Goal: Information Seeking & Learning: Find specific page/section

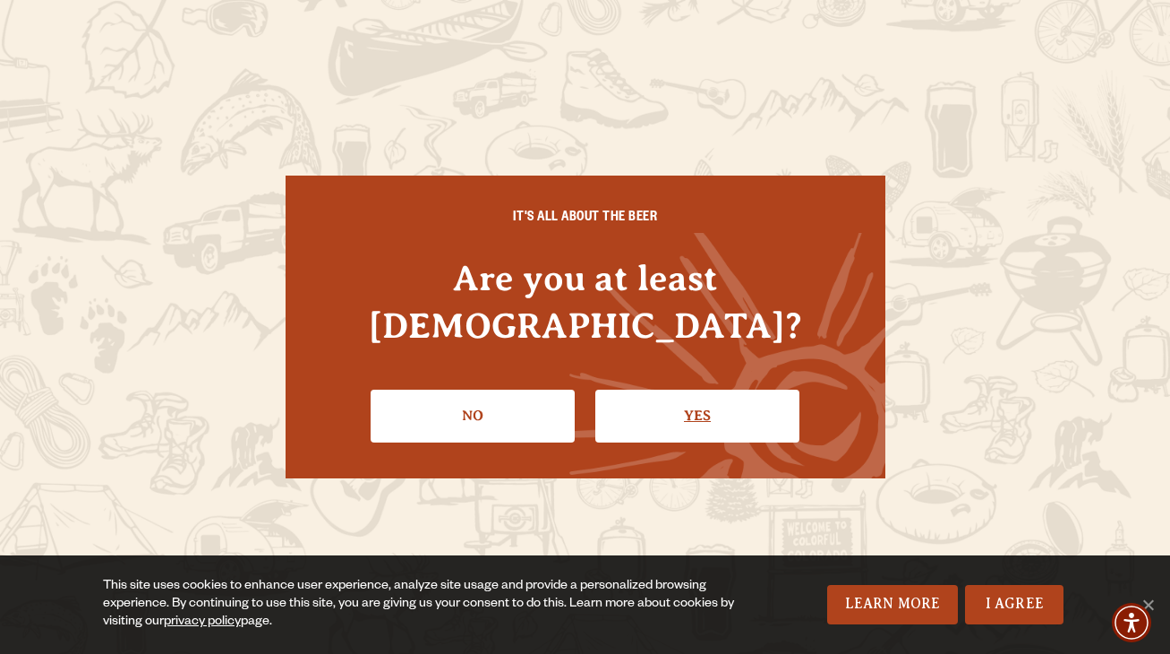
click at [646, 398] on link "Yes" at bounding box center [697, 415] width 204 height 52
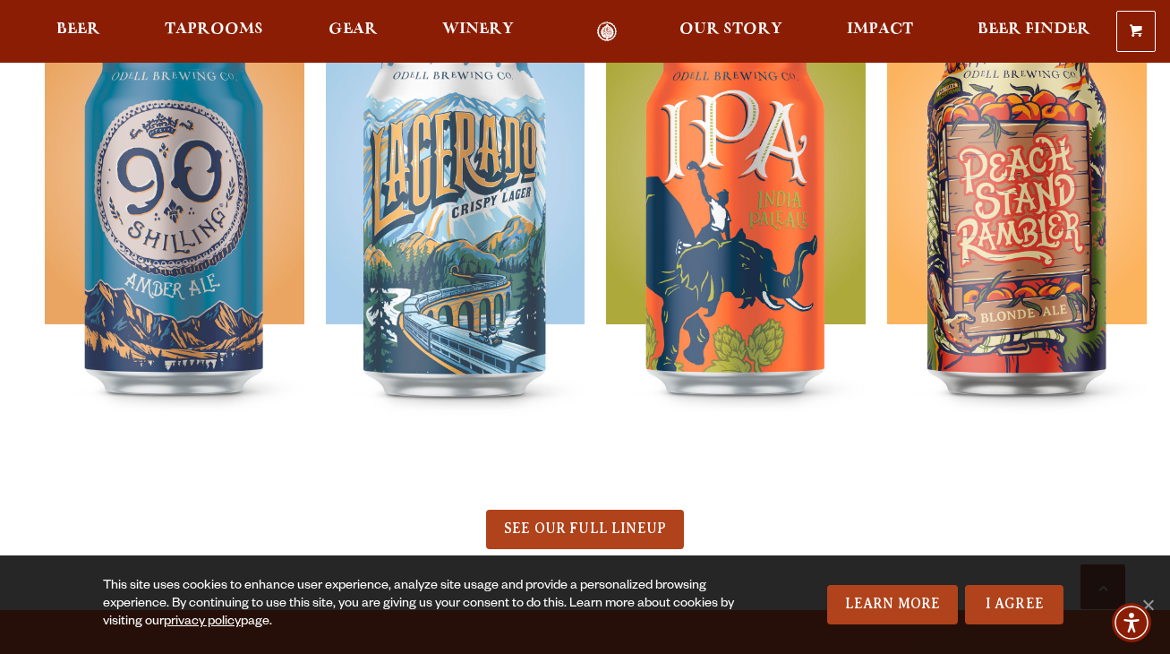
scroll to position [782, 0]
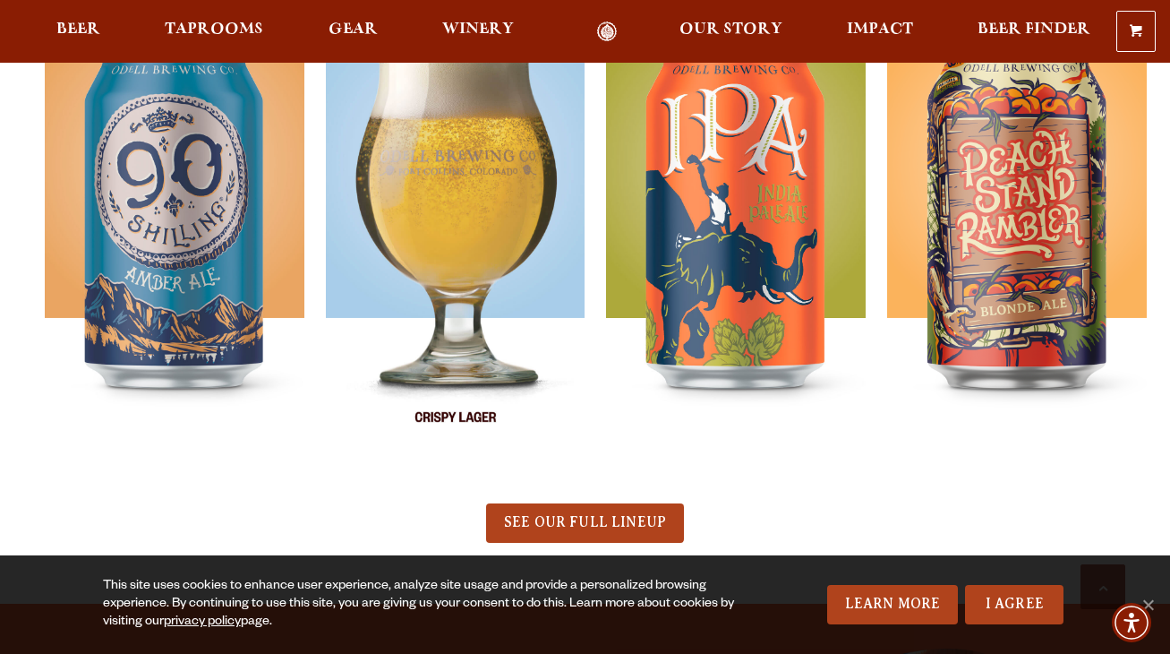
click at [479, 218] on img at bounding box center [456, 234] width 260 height 448
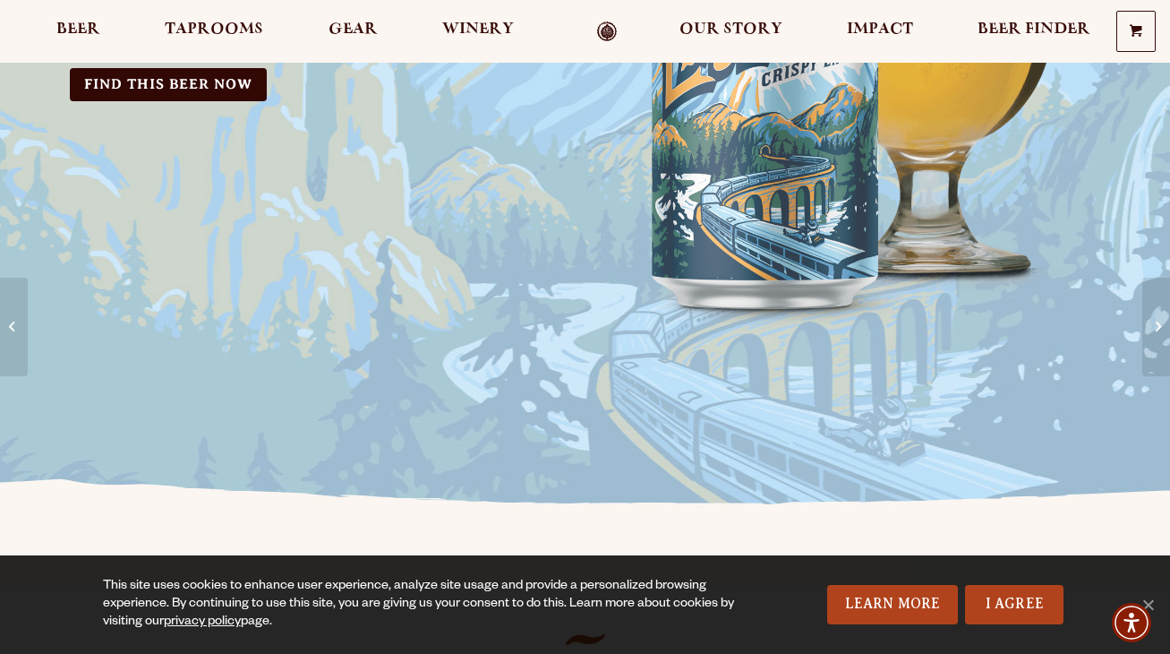
scroll to position [386, 0]
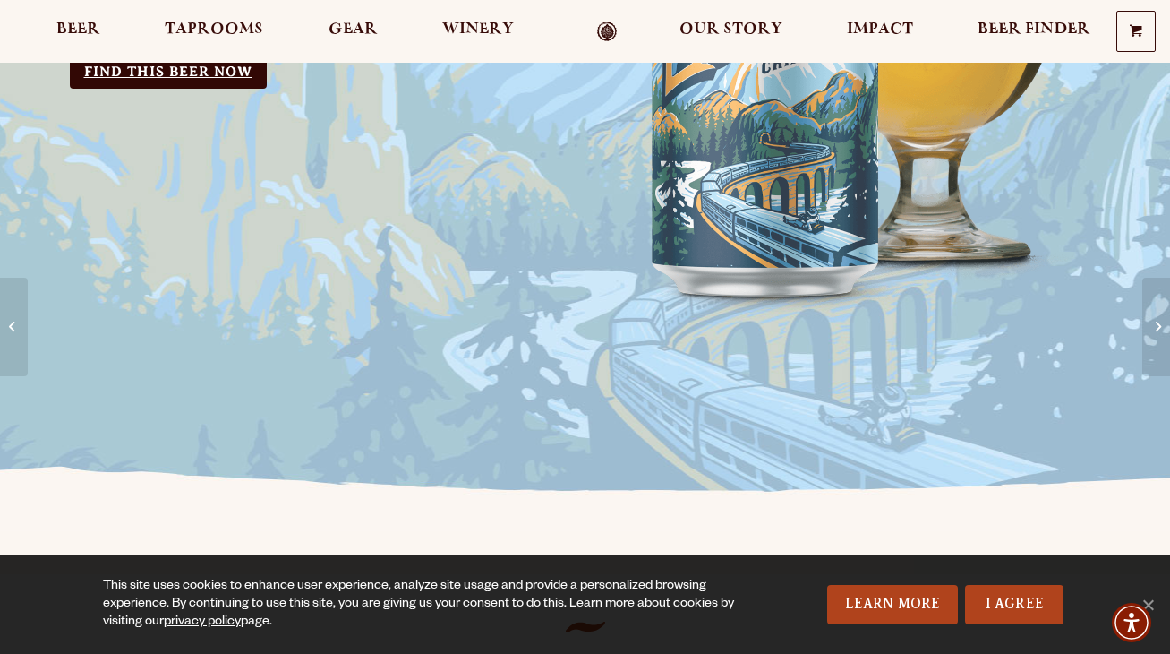
click at [162, 73] on link "Find this Beer Now" at bounding box center [168, 72] width 197 height 33
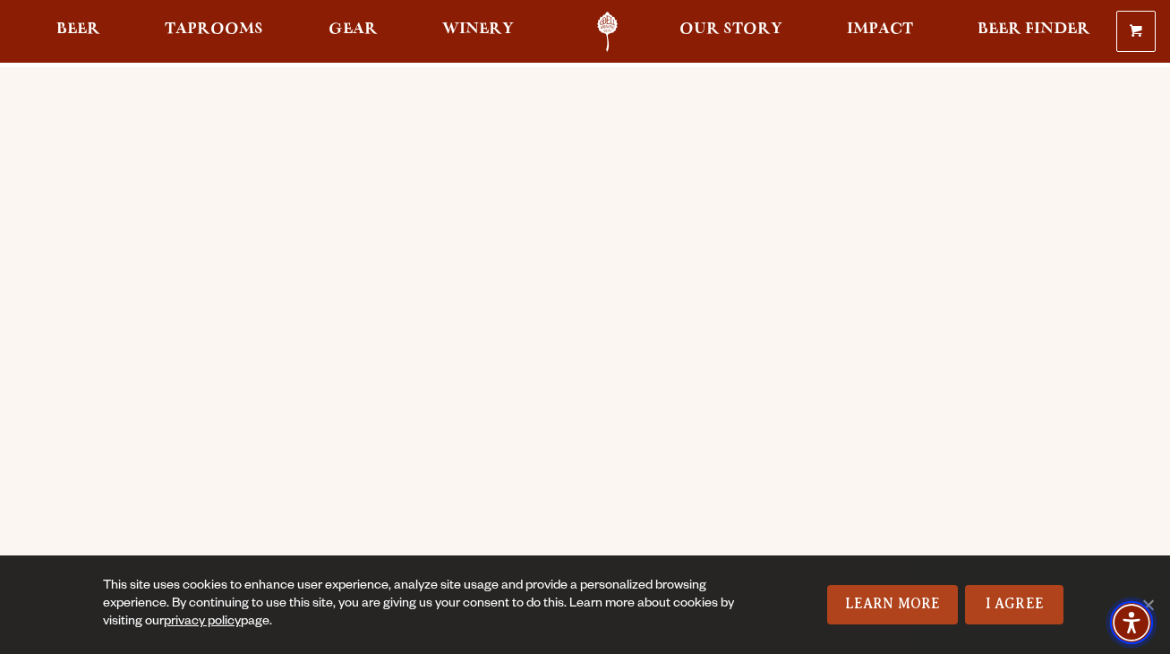
click at [1158, 596] on span "Accessibility Menu" at bounding box center [1131, 622] width 63 height 63
click at [1037, 613] on link "I Agree" at bounding box center [1014, 604] width 98 height 39
